Goal: Information Seeking & Learning: Understand process/instructions

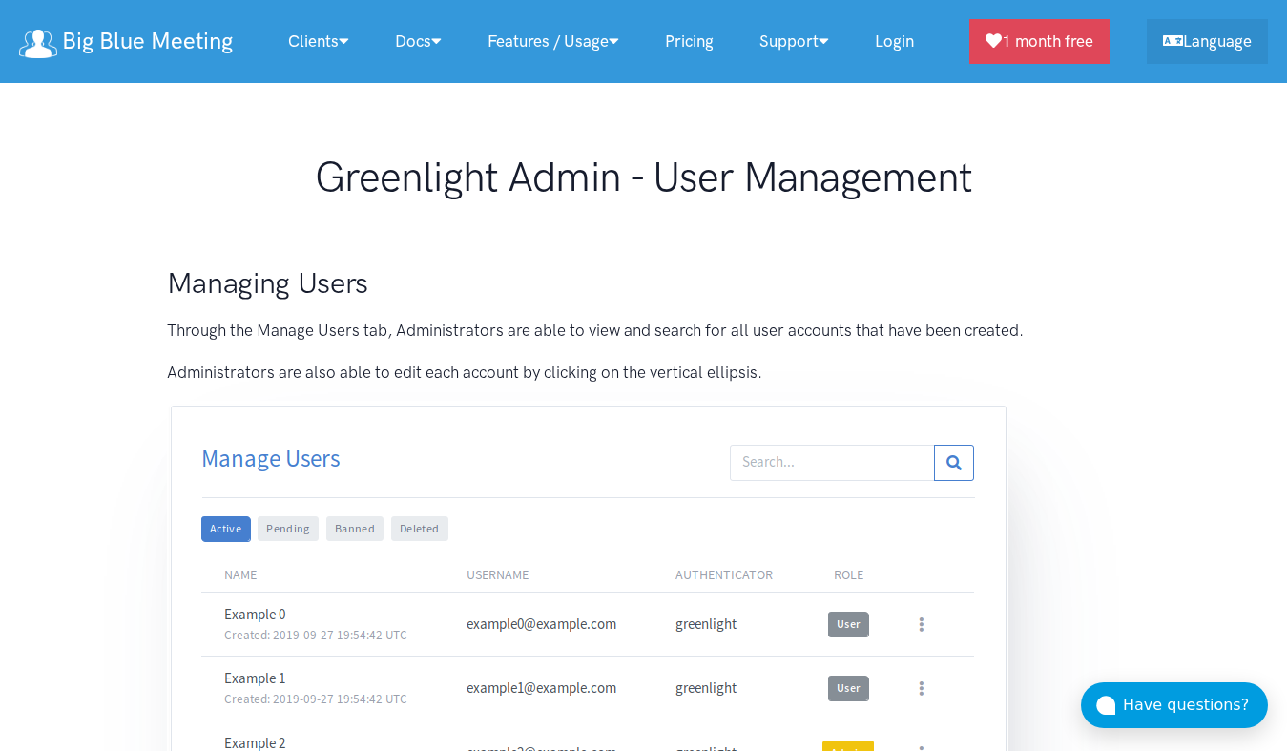
click at [1105, 202] on div "Greenlight Admin - User Management" at bounding box center [644, 185] width 992 height 65
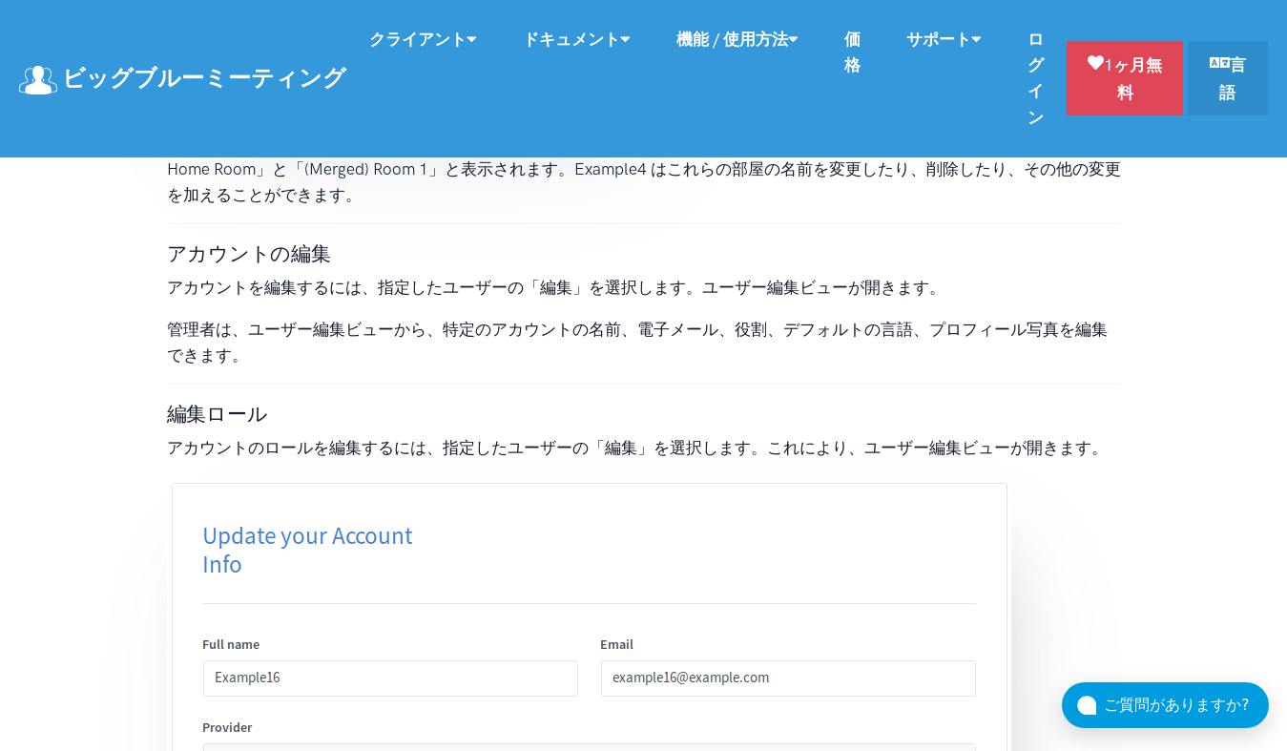
scroll to position [4261, 0]
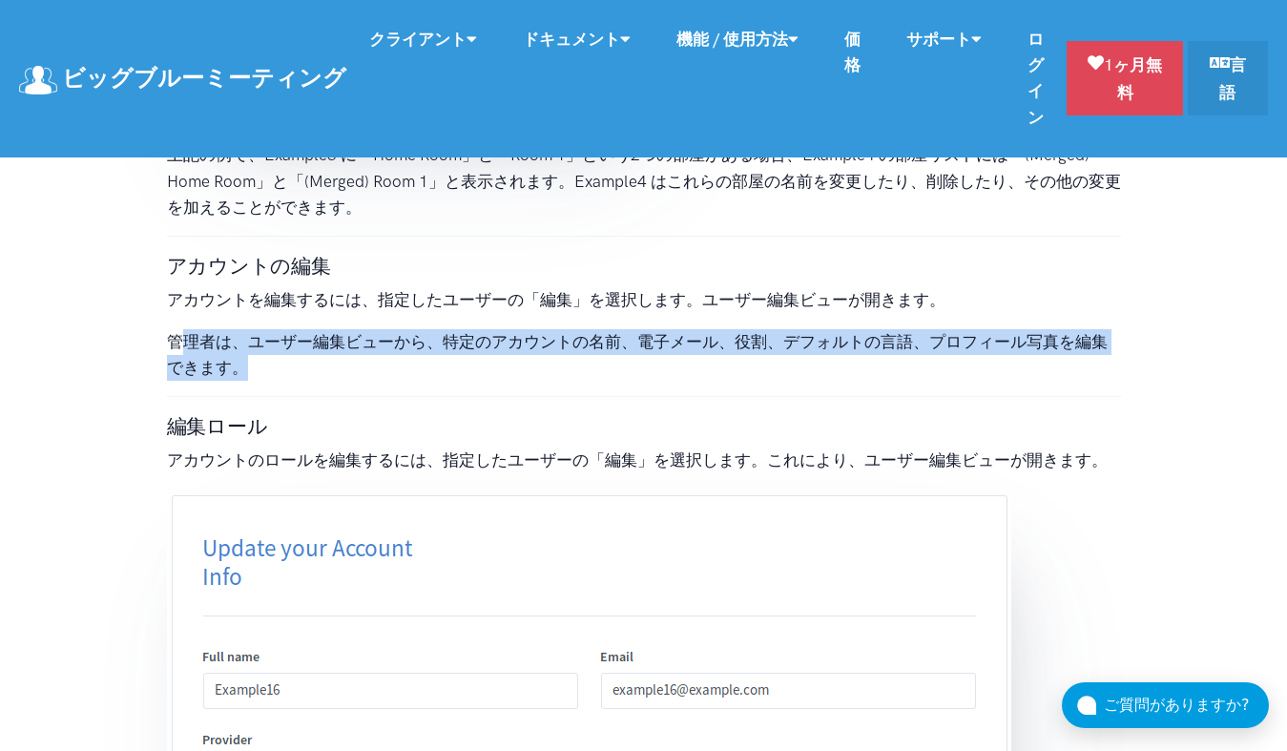
drag, startPoint x: 180, startPoint y: 338, endPoint x: 427, endPoint y: 359, distance: 248.0
click at [427, 356] on p "管理者は、ユーザー編集ビューから、特定のアカウントの名前、電子メール、役割、デフォルトの言語、プロフィール写真を編集できます。" at bounding box center [644, 355] width 954 height 52
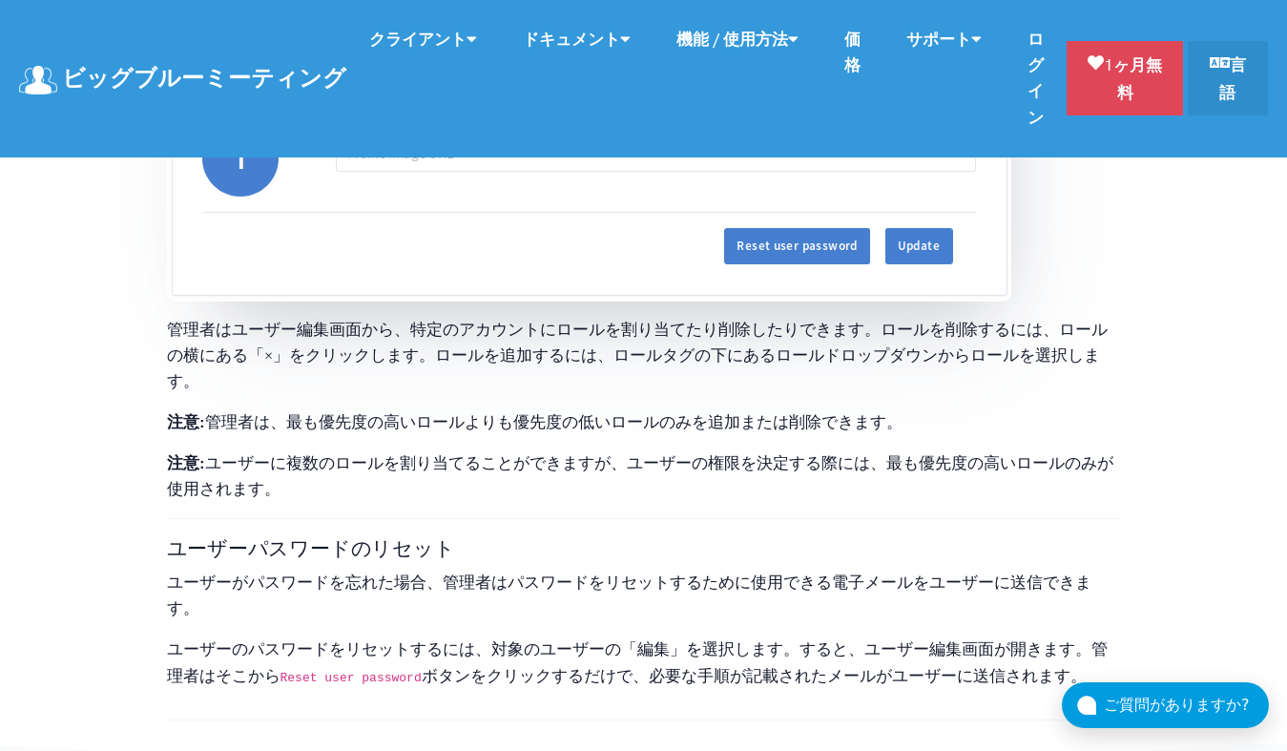
scroll to position [5183, 0]
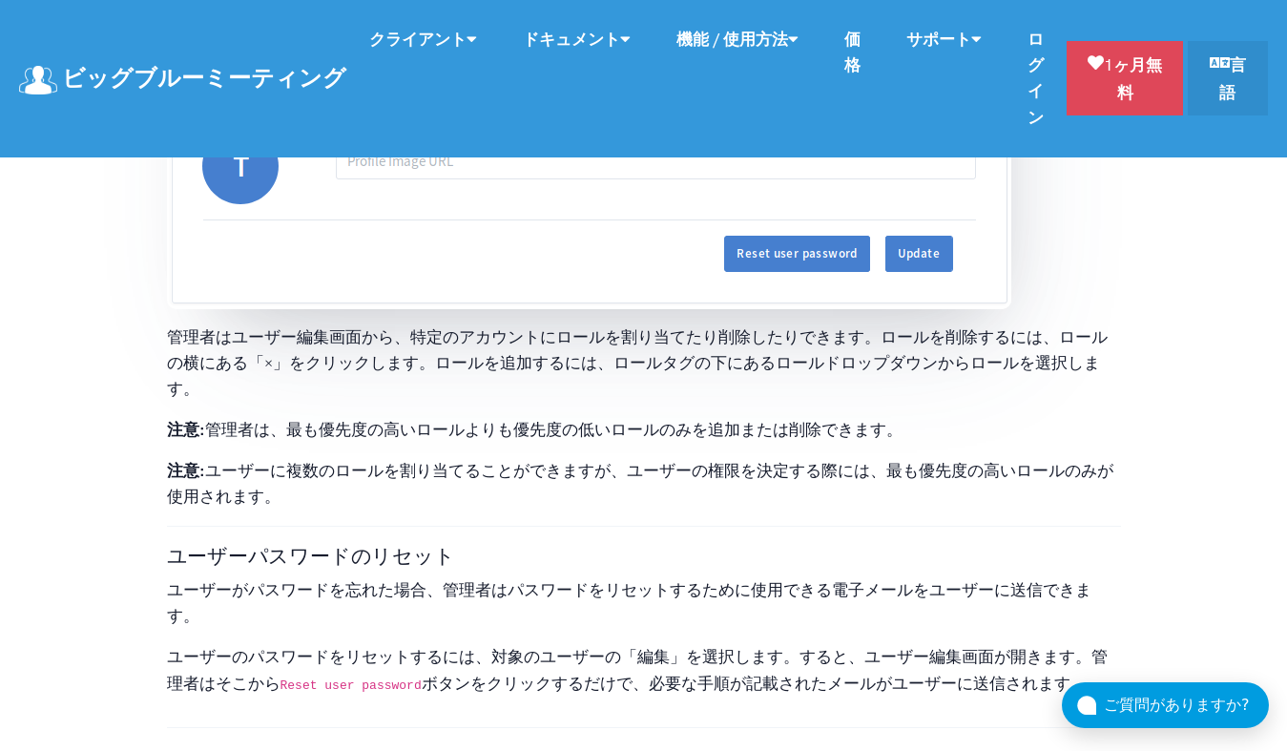
drag, startPoint x: 617, startPoint y: 409, endPoint x: 519, endPoint y: 413, distance: 98.3
click at [432, 378] on p "管理者はユーザー編集画面から、特定のアカウントにロールを割り当てたり削除したりできます。ロールを削除するには、ロールの横にある「×」をクリックします。ロールを…" at bounding box center [644, 363] width 954 height 78
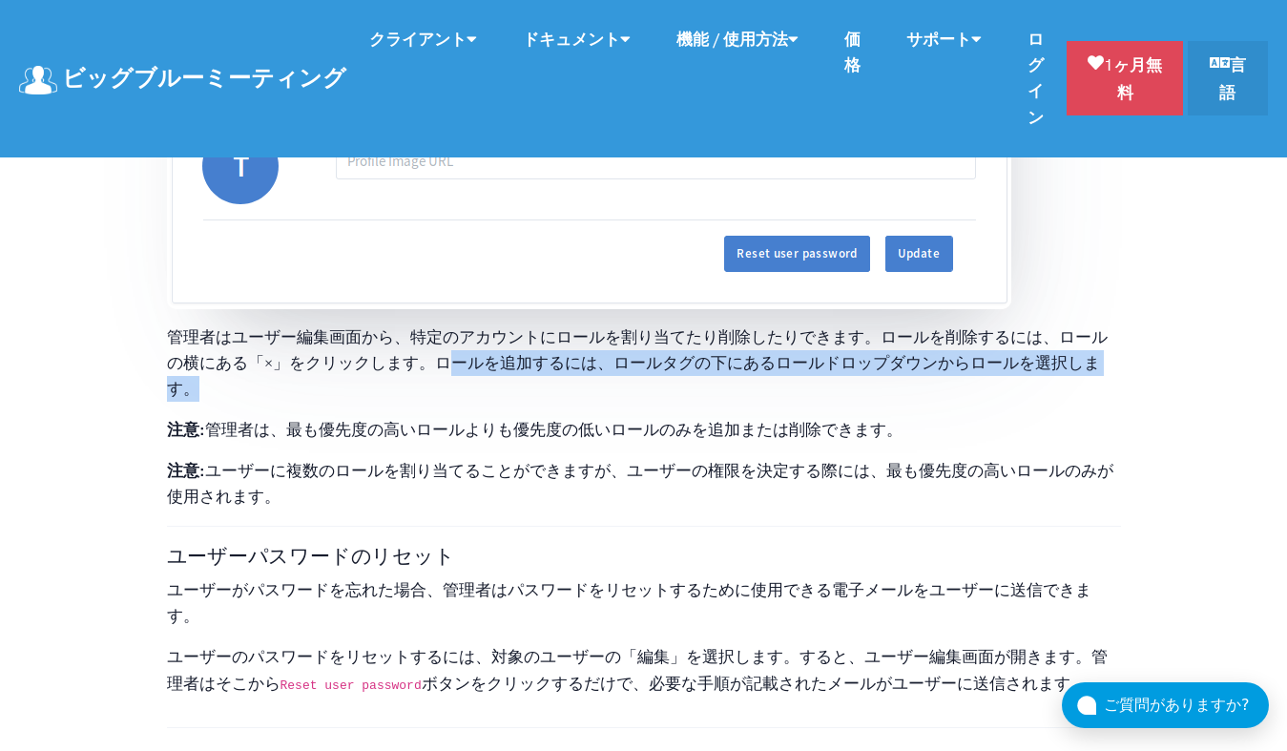
drag, startPoint x: 448, startPoint y: 365, endPoint x: 448, endPoint y: 376, distance: 10.5
click at [448, 376] on p "管理者はユーザー編集画面から、特定のアカウントにロールを割り当てたり削除したりできます。ロールを削除するには、ロールの横にある「×」をクリックします。ロールを…" at bounding box center [644, 363] width 954 height 78
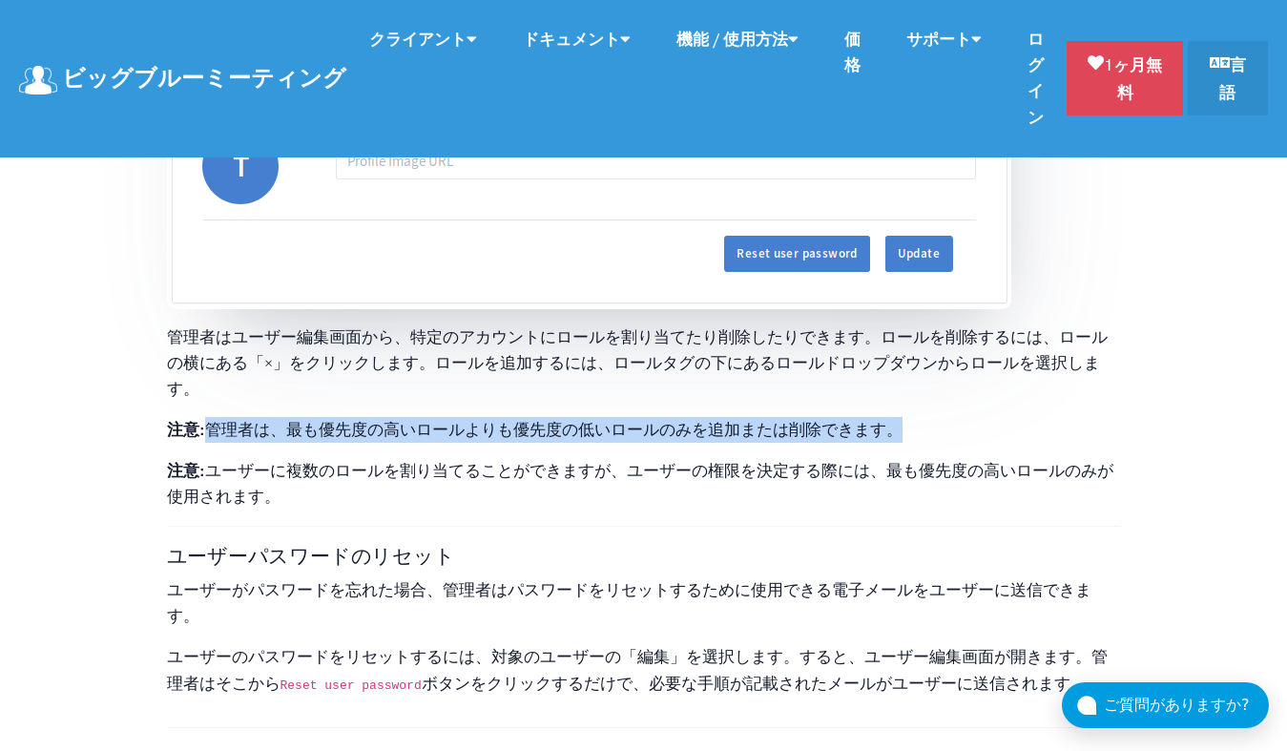
drag, startPoint x: 204, startPoint y: 431, endPoint x: 960, endPoint y: 459, distance: 756.0
click at [902, 433] on p "注意: 管理者は、最も優先度の高いロールよりも優先度の低いロールのみを追加または削除できます。" at bounding box center [644, 430] width 954 height 26
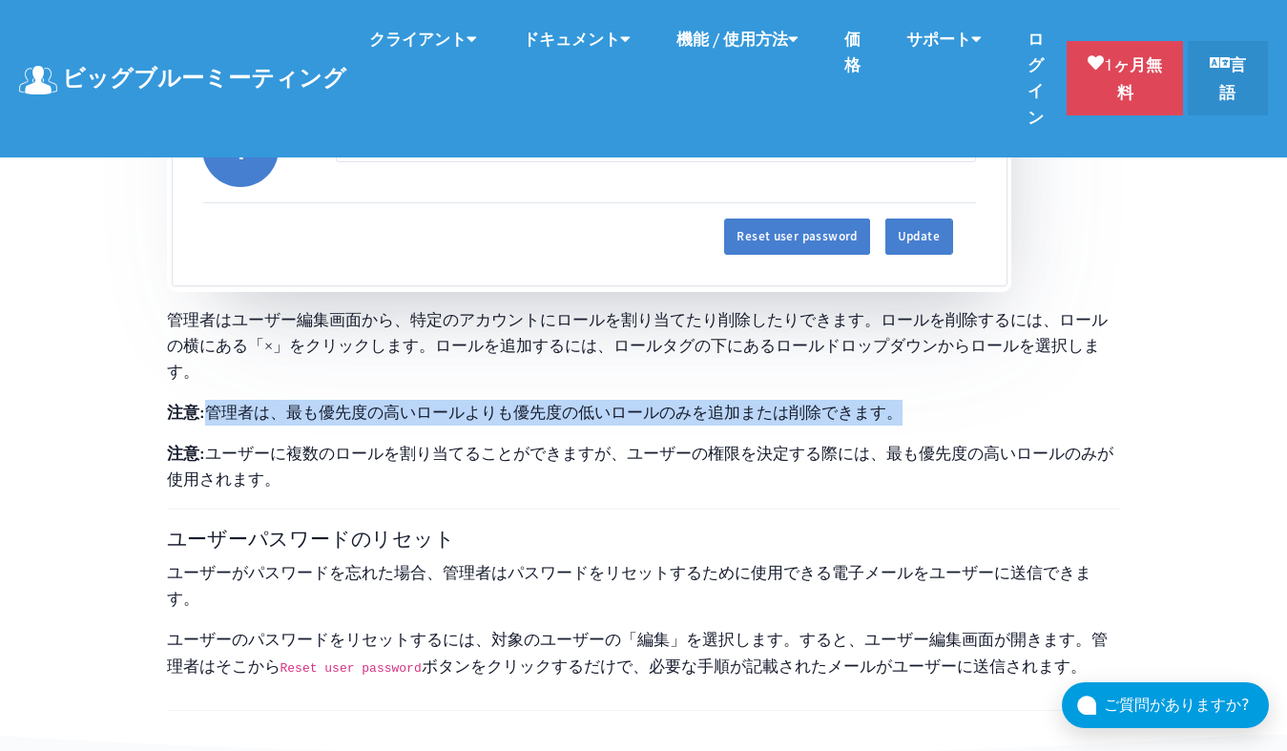
scroll to position [5215, 0]
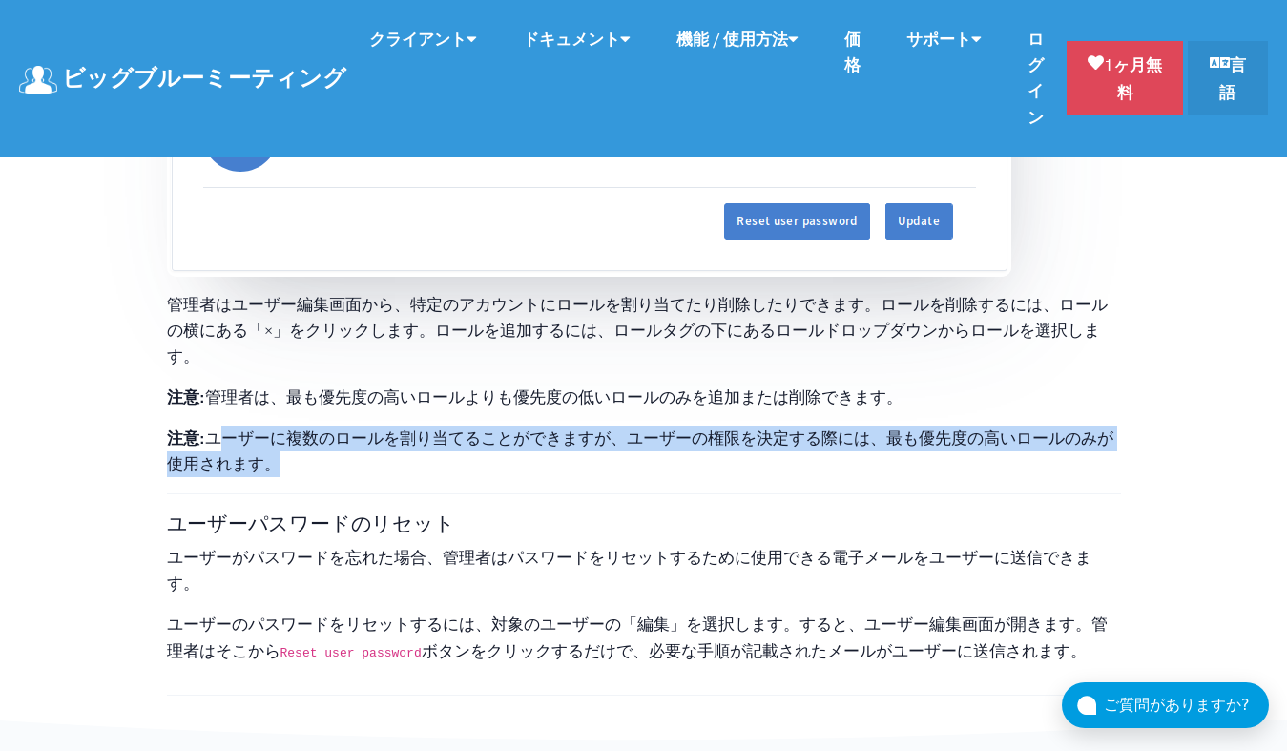
drag, startPoint x: 215, startPoint y: 437, endPoint x: 729, endPoint y: 461, distance: 514.7
click at [729, 461] on p "注意: ユーザーに複数のロールを割り当てることができますが、ユーザーの権限を決定する際には、最も優先度の高いロールのみが使用されます。" at bounding box center [644, 451] width 954 height 52
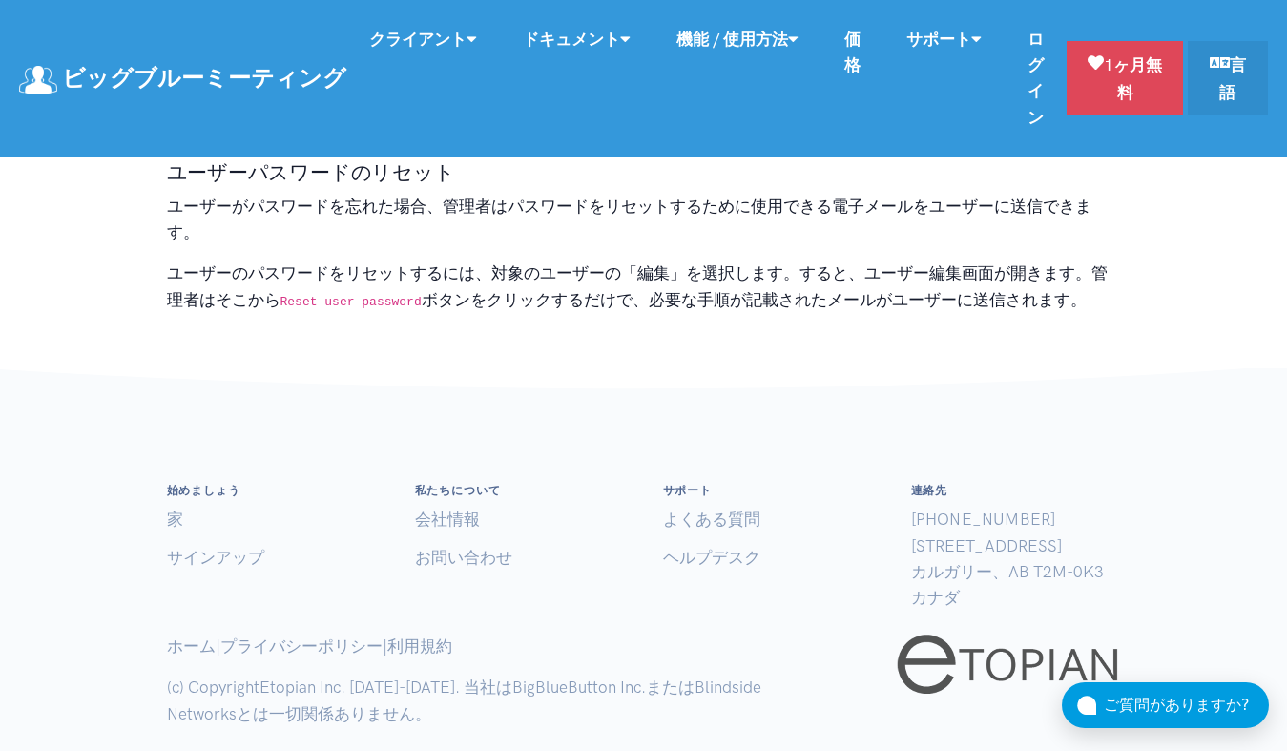
scroll to position [5649, 0]
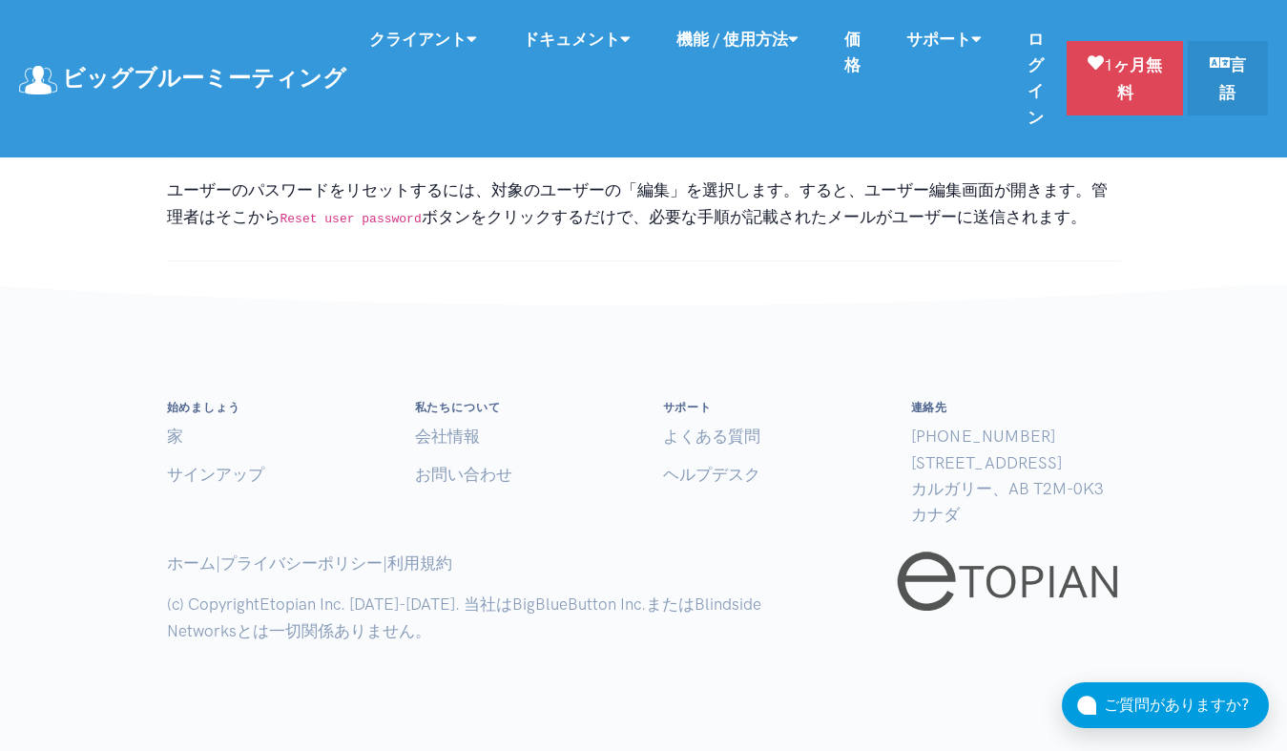
click at [1208, 307] on footer "始めましょう [PERSON_NAME] サインアップ 私たちについて 会社情報 お問い合わせ サポート よくある質問 ヘルプデスク" at bounding box center [643, 529] width 1287 height 444
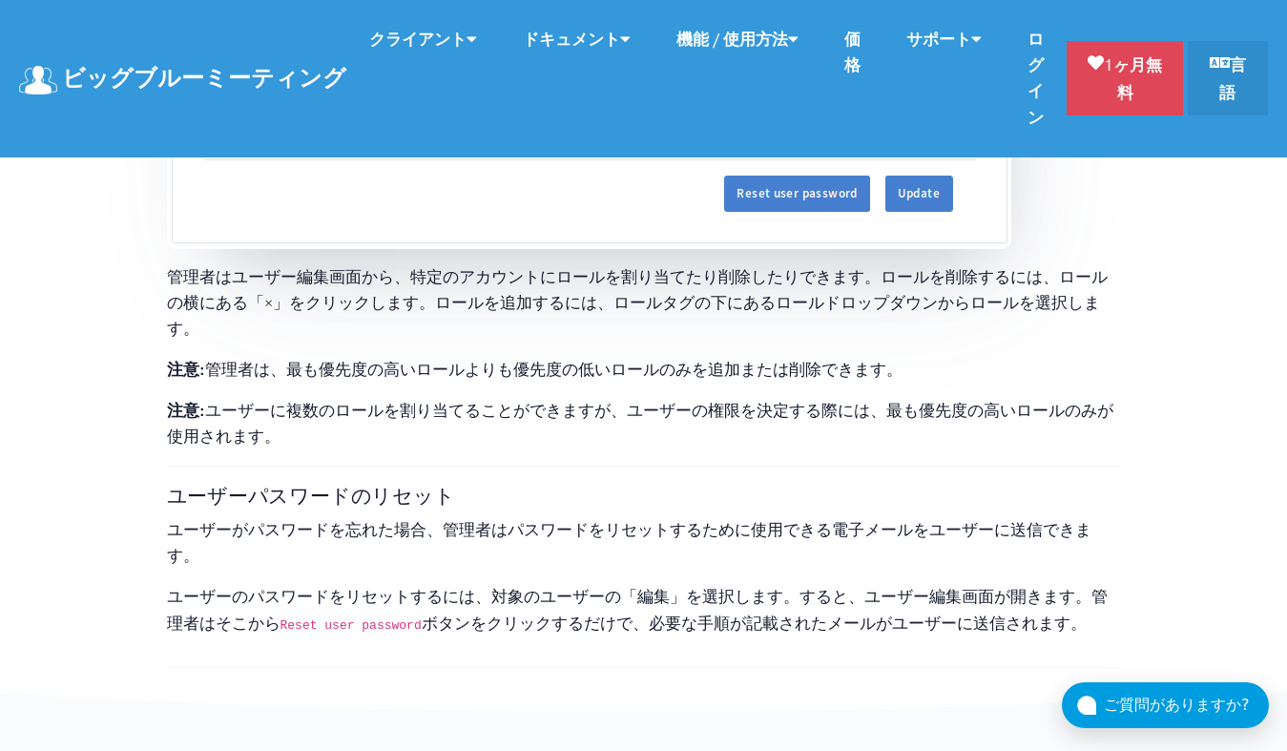
scroll to position [5236, 0]
